Goal: Find specific page/section: Find specific page/section

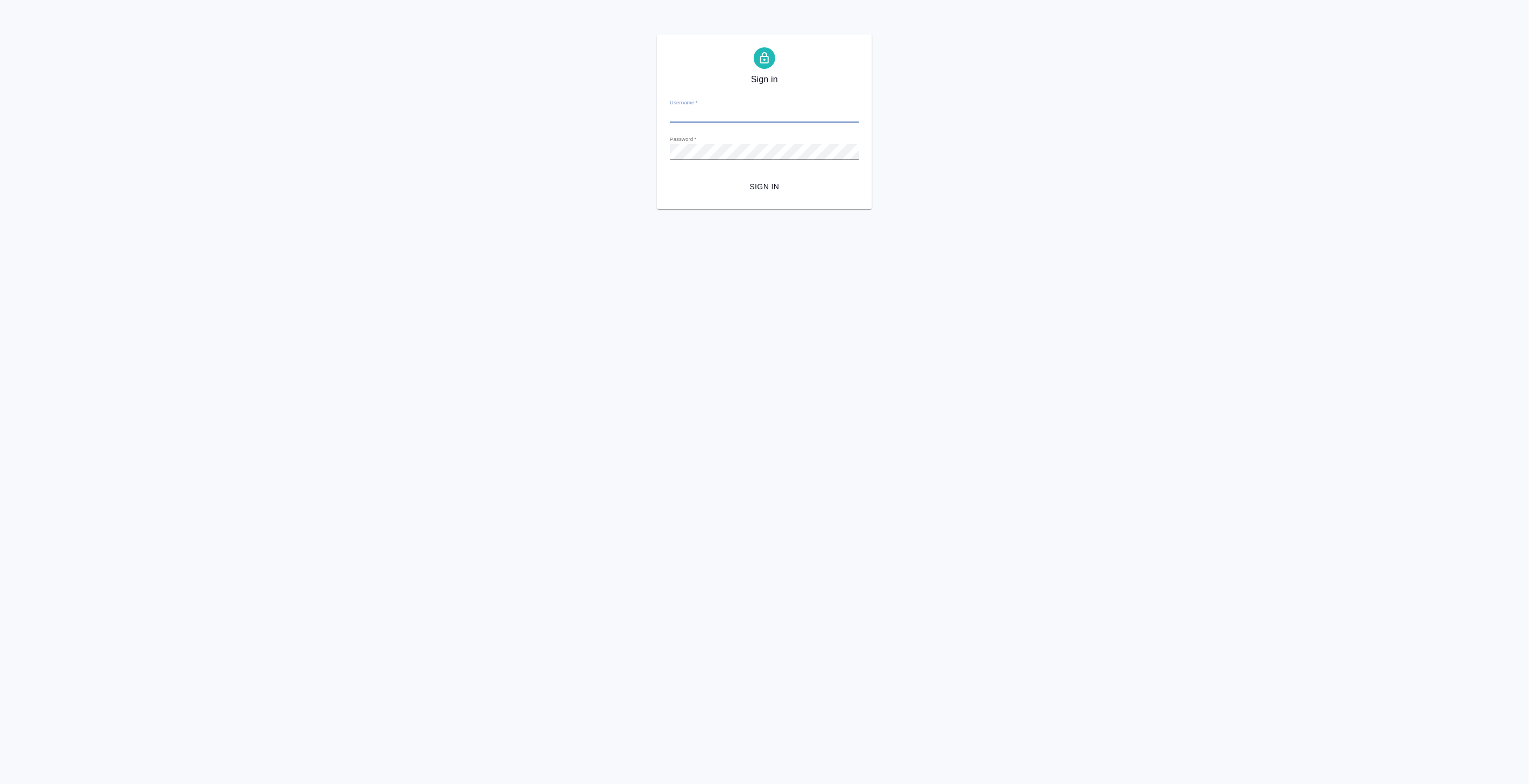
type input "[PERSON_NAME][EMAIL_ADDRESS][DOMAIN_NAME]"
click at [754, 181] on span "Sign in" at bounding box center [764, 186] width 172 height 13
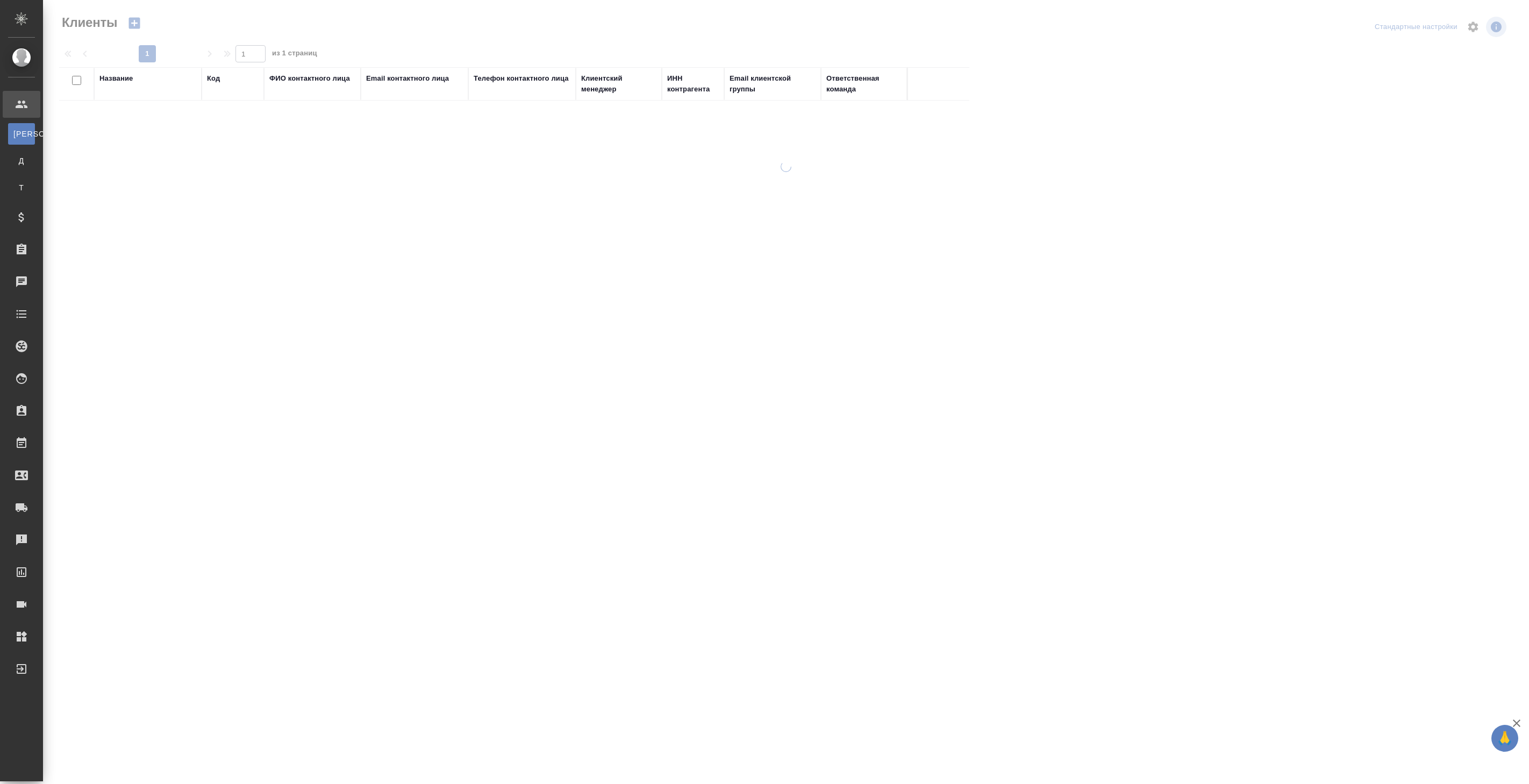
select select "RU"
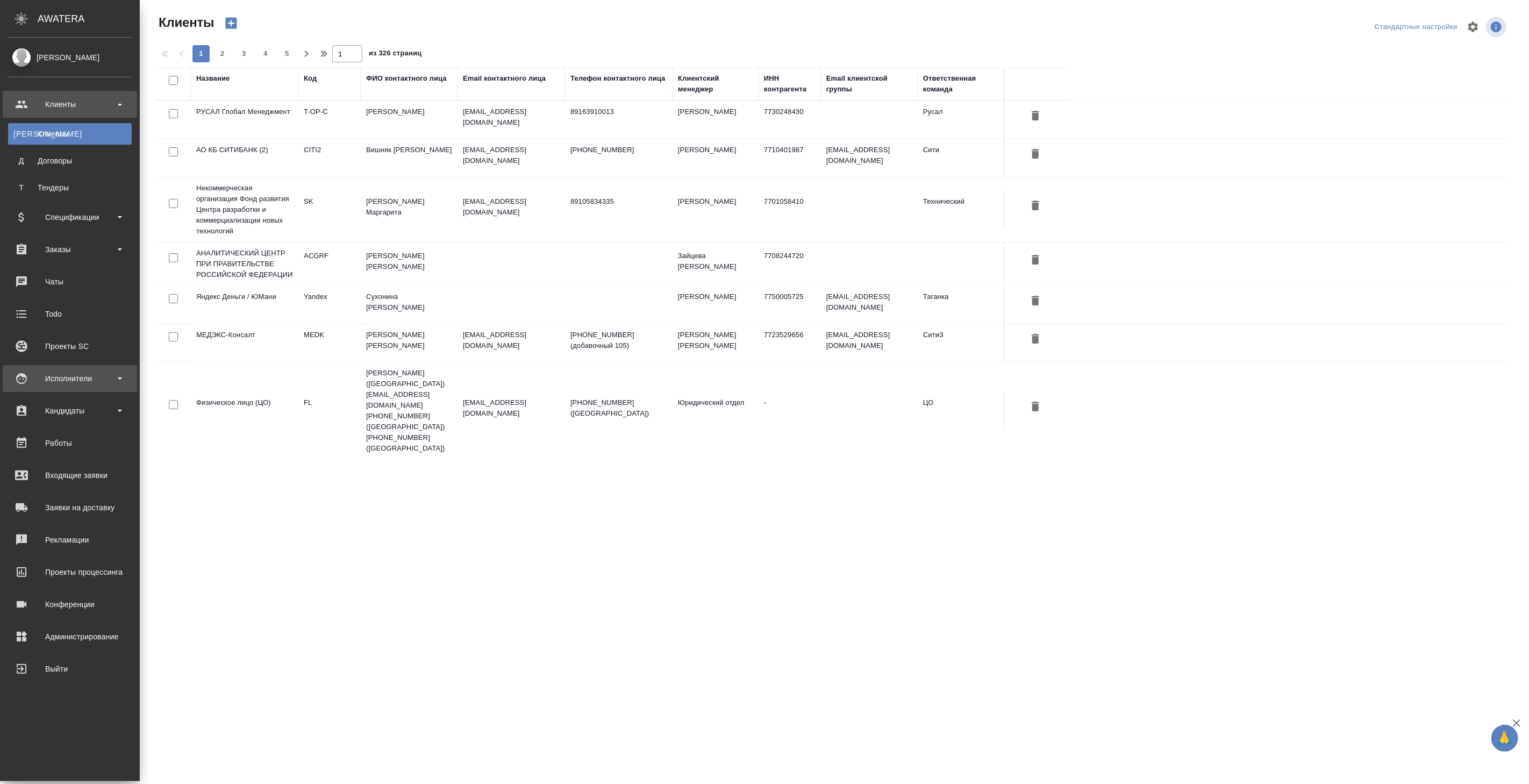
click at [67, 380] on div "Исполнители" at bounding box center [70, 378] width 124 height 16
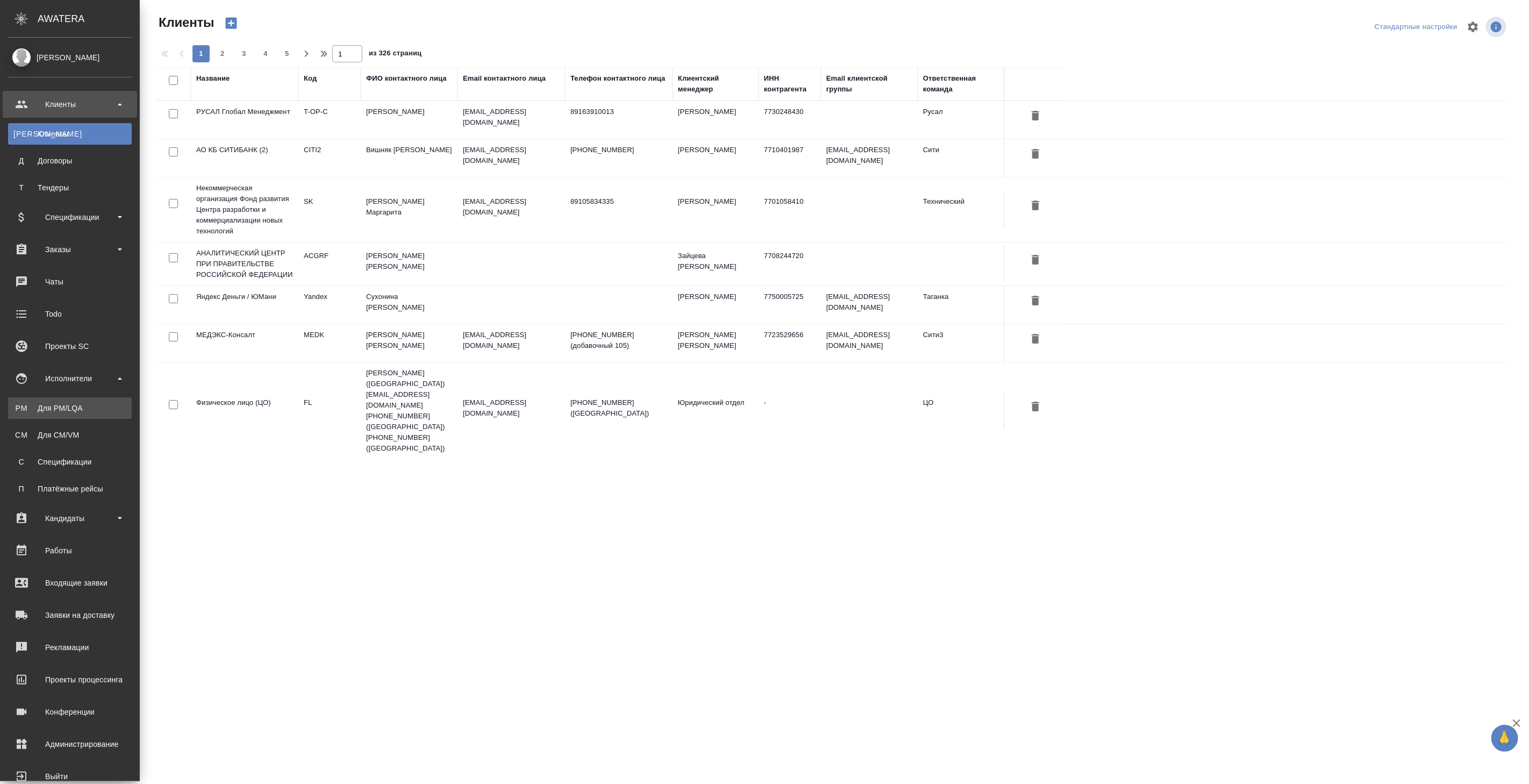
click at [71, 407] on div "Для PM/LQA" at bounding box center [70, 408] width 113 height 11
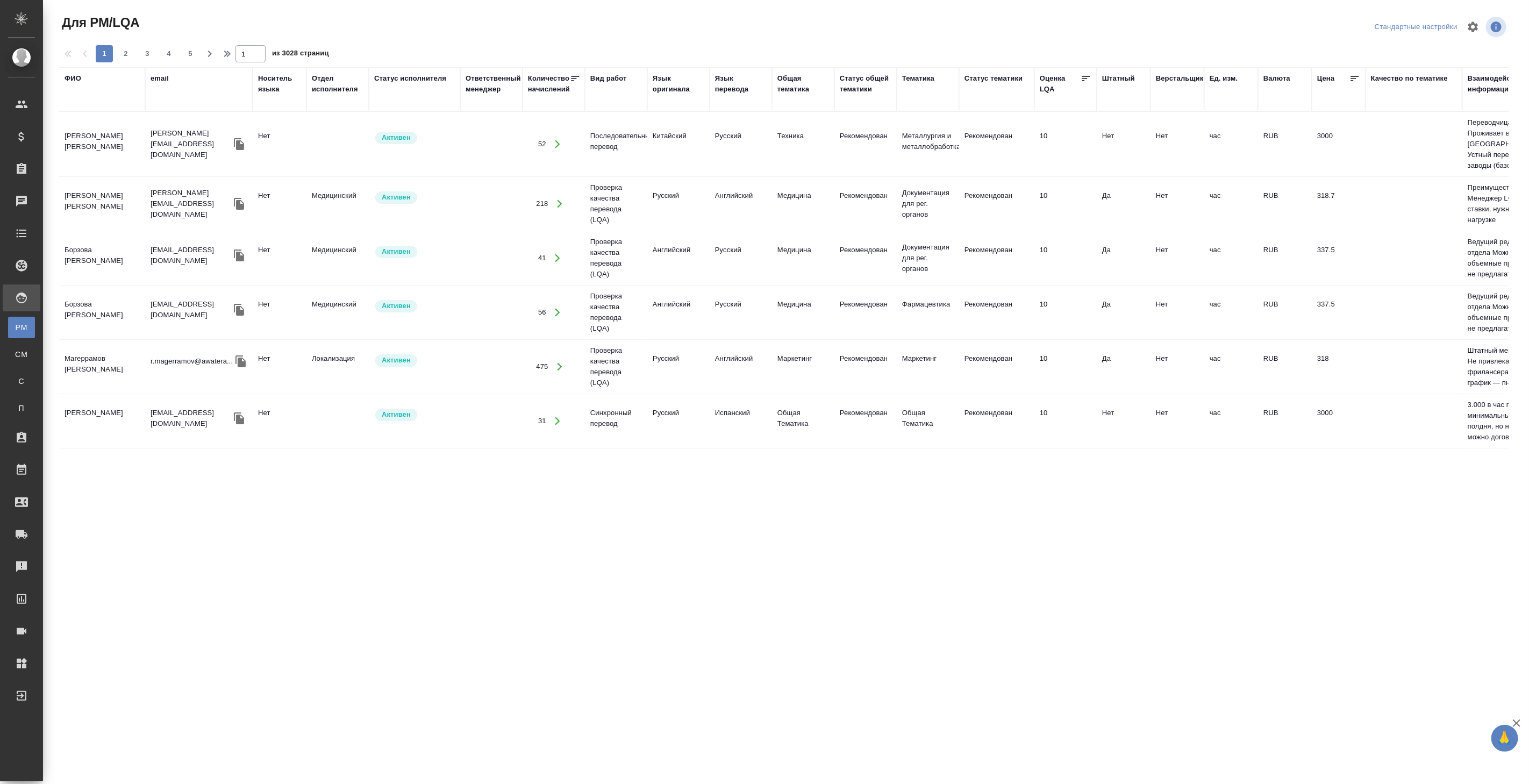
click at [75, 84] on div "ФИО" at bounding box center [73, 79] width 17 height 11
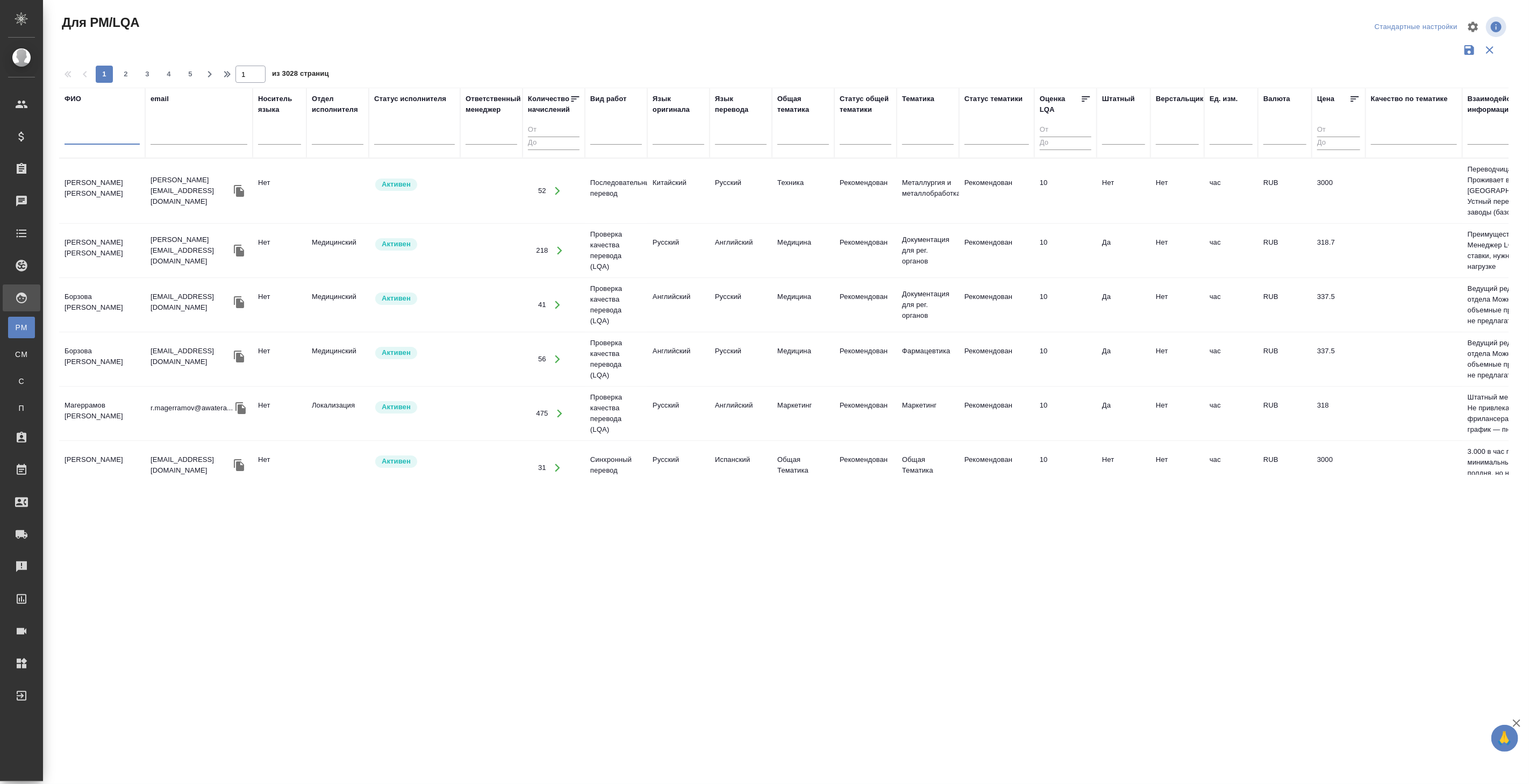
click at [87, 138] on input "text" at bounding box center [101, 138] width 75 height 13
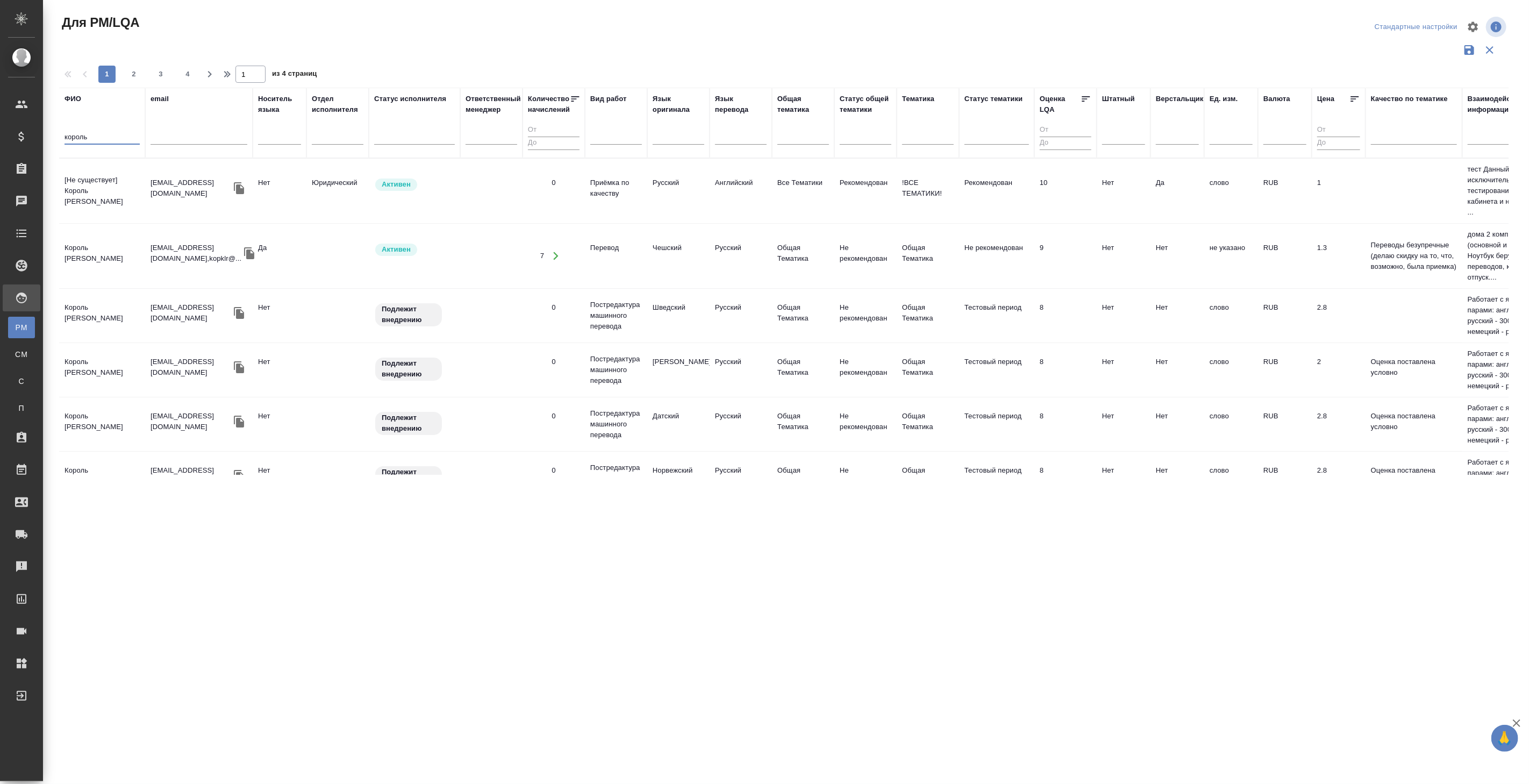
type input "король"
click at [143, 196] on td "[Не существует] Король [PERSON_NAME]" at bounding box center [101, 191] width 86 height 43
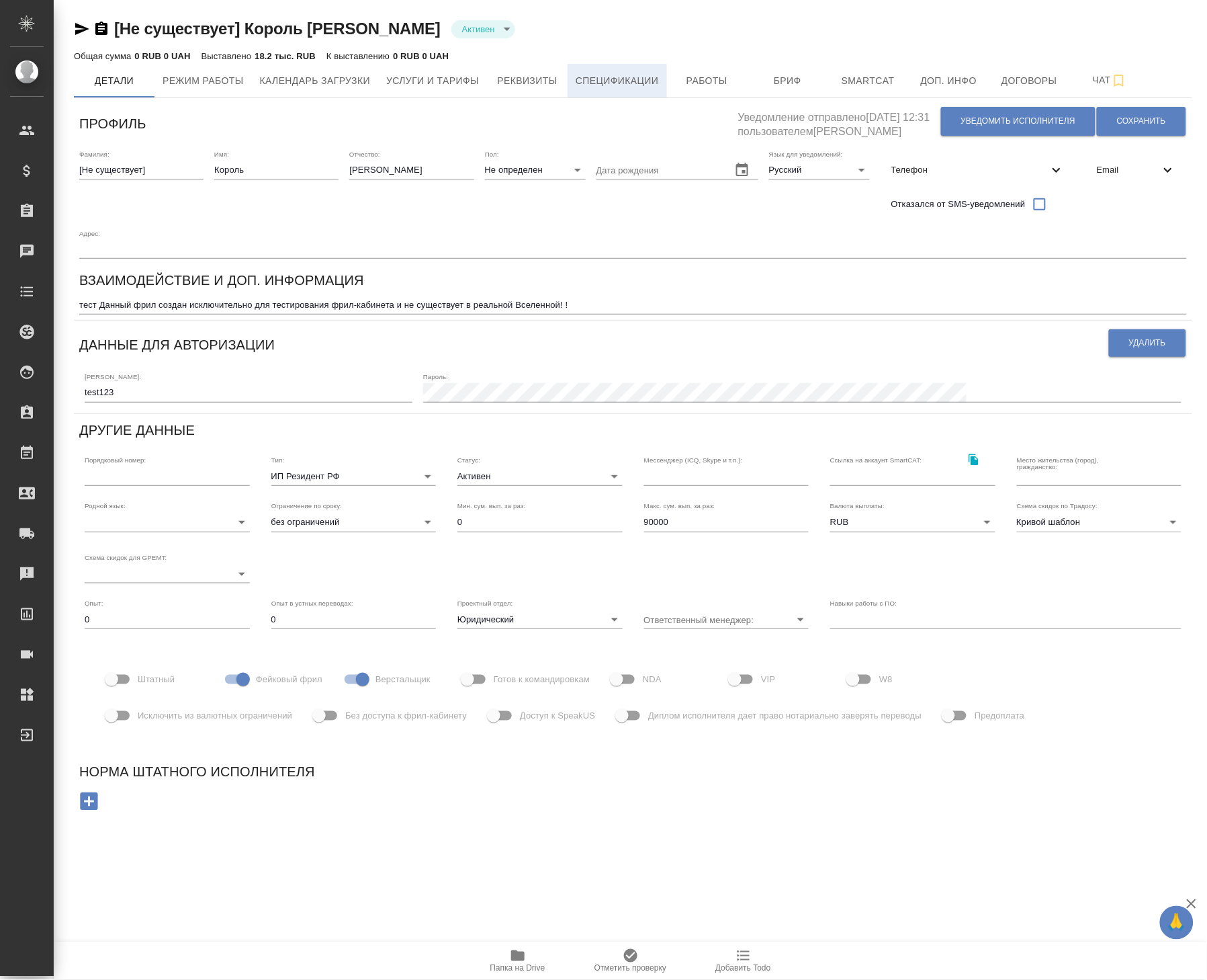
click at [640, 86] on span "Спецификации" at bounding box center [618, 80] width 83 height 16
